Goal: Task Accomplishment & Management: Complete application form

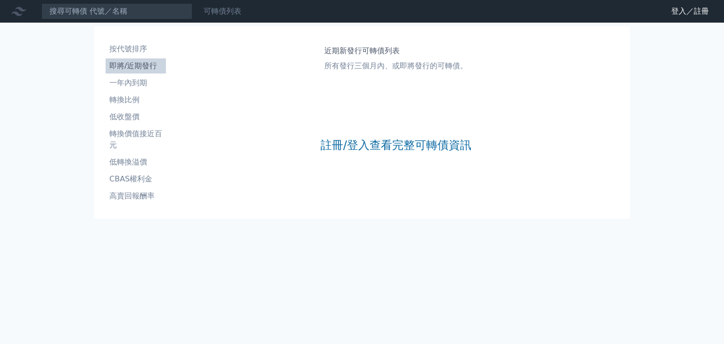
click at [224, 11] on link "可轉債列表" at bounding box center [223, 11] width 38 height 9
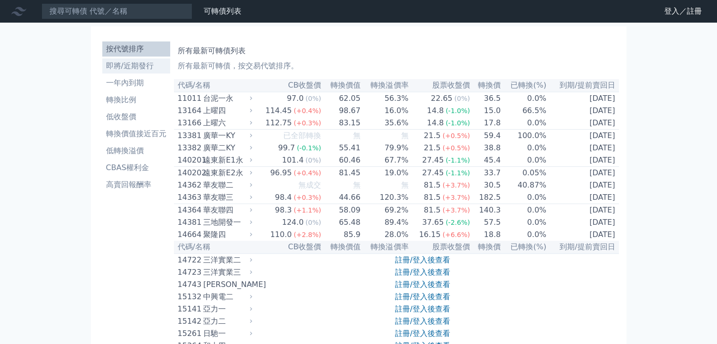
click at [120, 67] on li "即將/近期發行" at bounding box center [136, 65] width 68 height 11
click at [689, 9] on link "登入／註冊" at bounding box center [683, 11] width 53 height 15
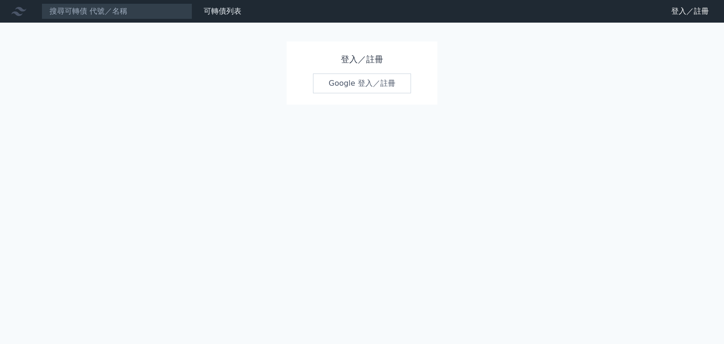
click at [363, 82] on link "Google 登入／註冊" at bounding box center [362, 84] width 98 height 20
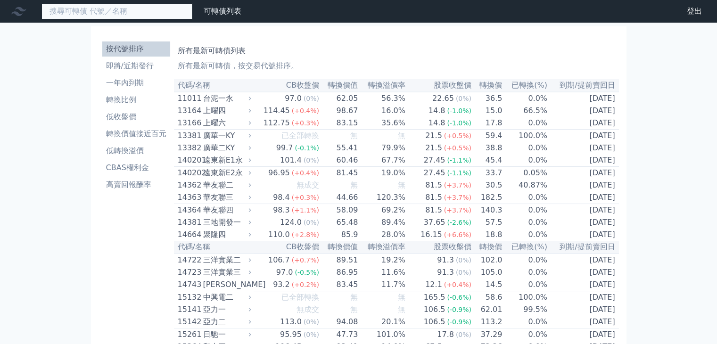
click at [118, 5] on input at bounding box center [116, 11] width 151 height 16
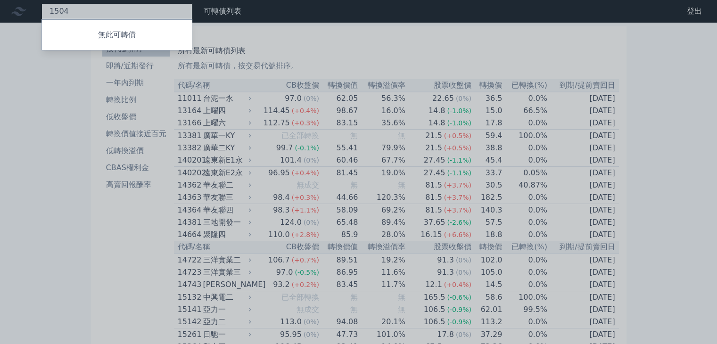
type input "1504"
click at [66, 92] on div at bounding box center [358, 172] width 717 height 344
